Goal: Information Seeking & Learning: Understand process/instructions

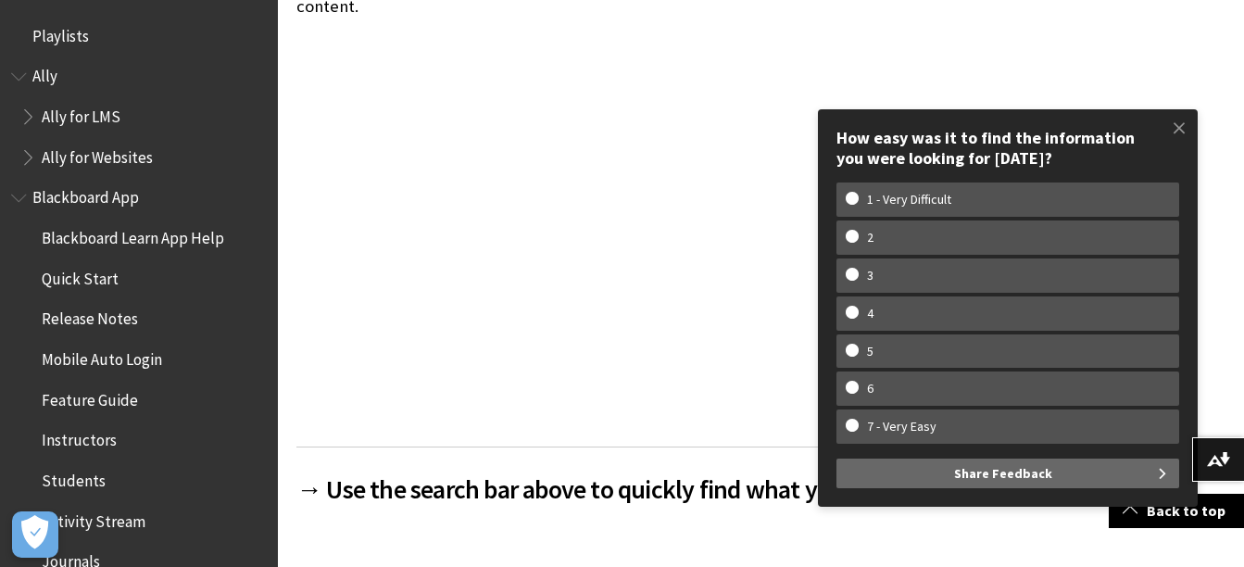
scroll to position [1784, 0]
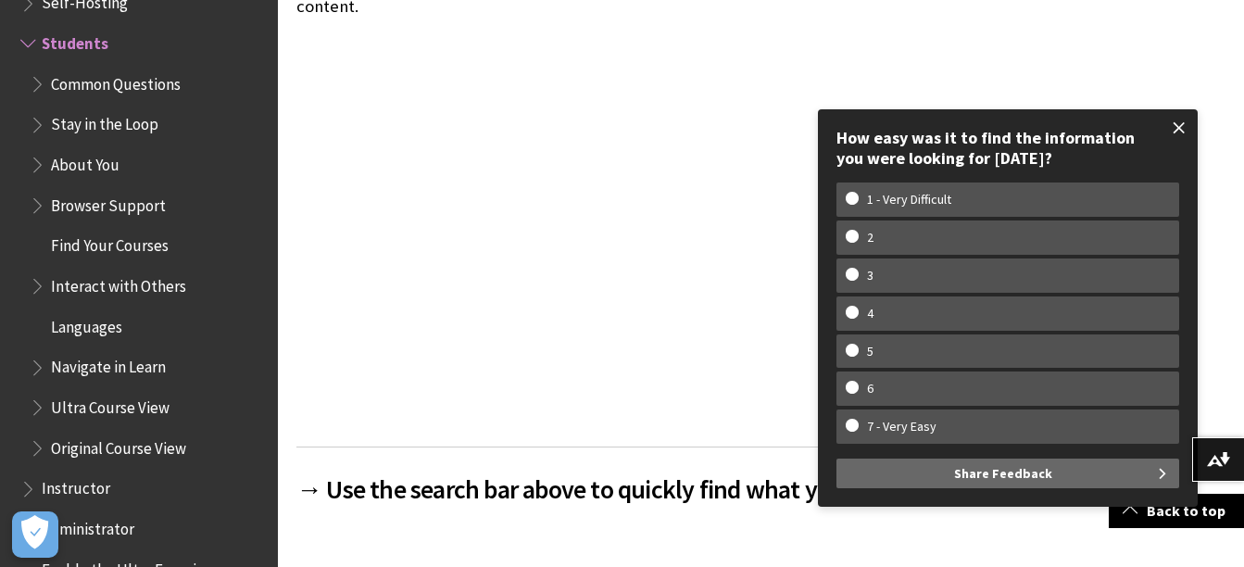
click at [1176, 127] on span at bounding box center [1179, 127] width 39 height 39
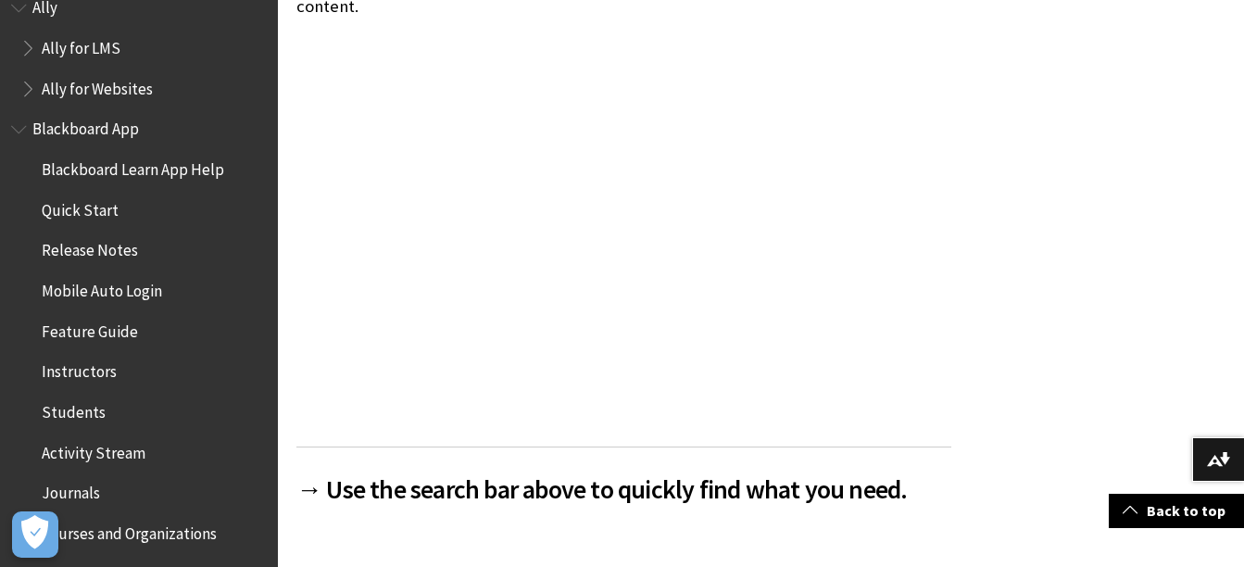
scroll to position [0, 0]
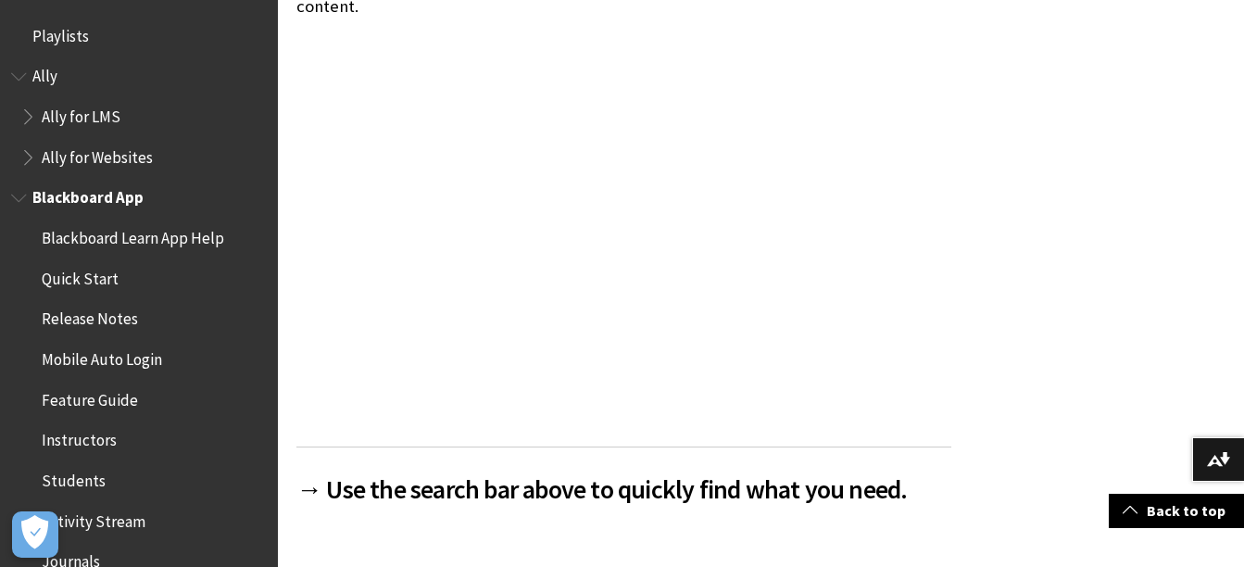
click at [114, 204] on span "Blackboard App" at bounding box center [87, 194] width 111 height 25
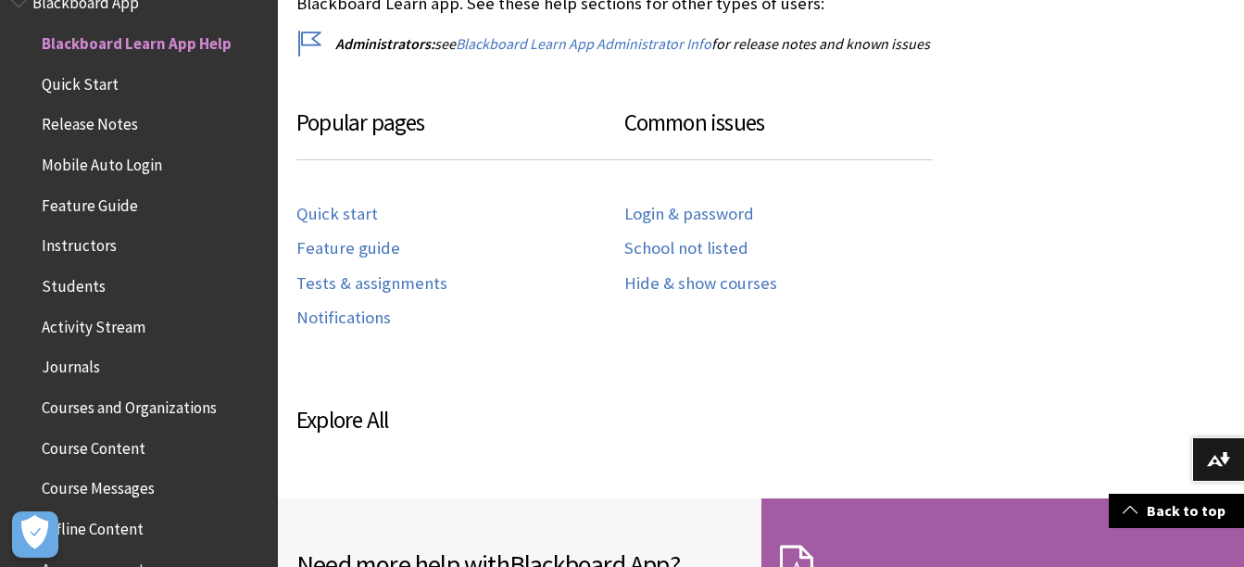
scroll to position [926, 0]
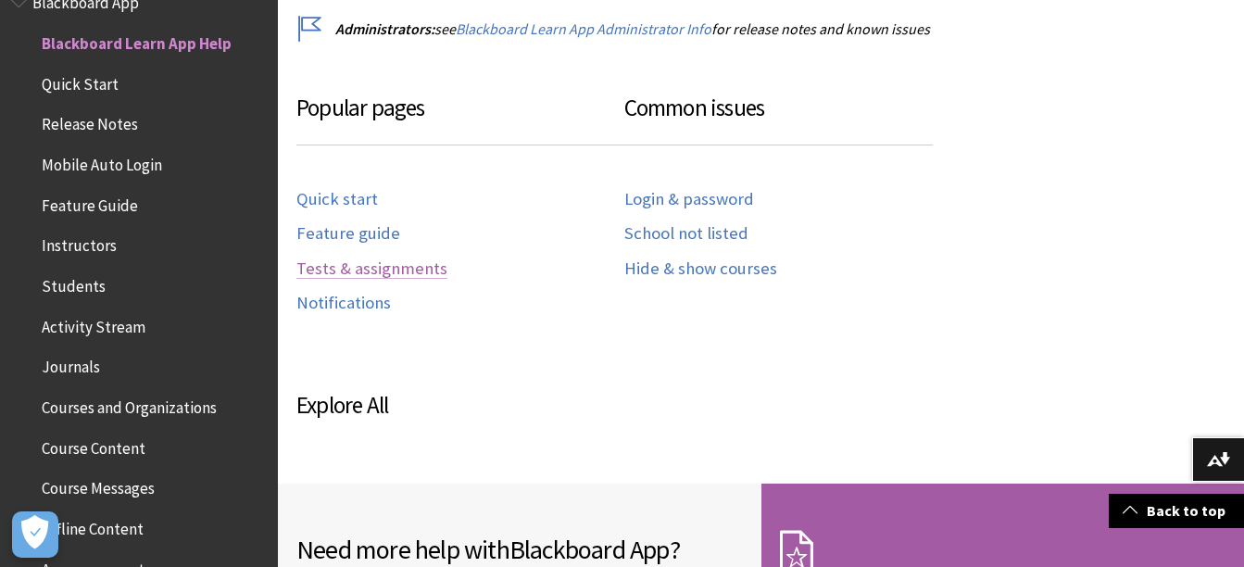
click at [400, 272] on link "Tests & assignments" at bounding box center [371, 268] width 151 height 21
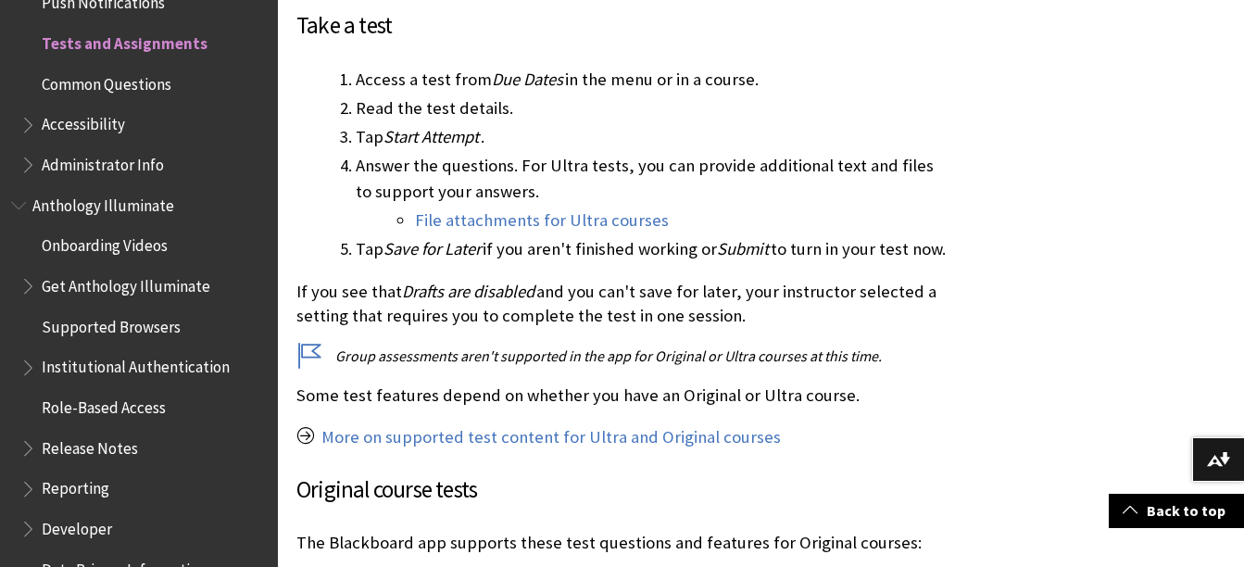
scroll to position [2131, 0]
